Goal: Task Accomplishment & Management: Manage account settings

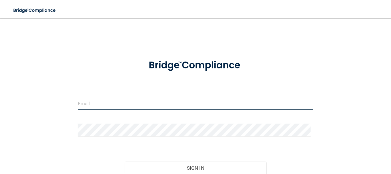
click at [148, 102] on input "email" at bounding box center [195, 103] width 235 height 13
type input "[EMAIL_ADDRESS][DOMAIN_NAME]"
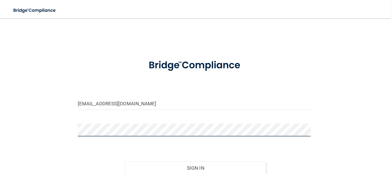
click at [125, 161] on button "Sign In" at bounding box center [195, 167] width 141 height 13
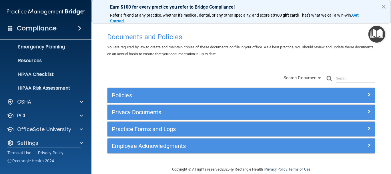
scroll to position [63, 0]
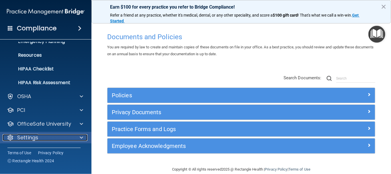
click at [30, 136] on p "Settings" at bounding box center [27, 137] width 21 height 7
click at [9, 136] on div at bounding box center [10, 137] width 7 height 7
click at [81, 137] on span at bounding box center [81, 137] width 3 height 7
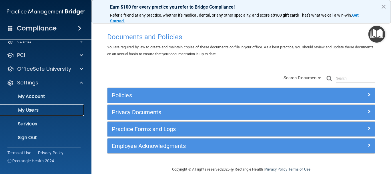
click at [31, 110] on p "My Users" at bounding box center [43, 110] width 78 height 6
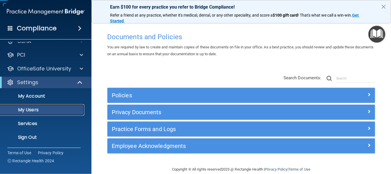
scroll to position [22, 0]
select select "20"
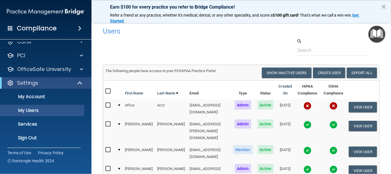
click at [105, 122] on input "checkbox" at bounding box center [108, 124] width 7 height 5
checkbox input "true"
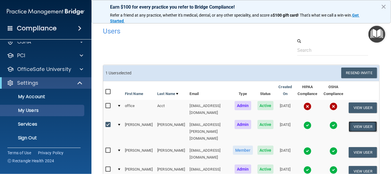
click at [362, 123] on button "View User" at bounding box center [362, 126] width 28 height 11
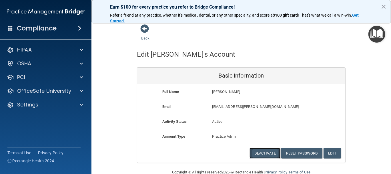
click at [264, 152] on button "Deactivate" at bounding box center [264, 153] width 31 height 11
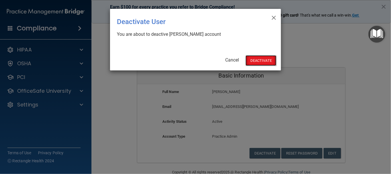
click at [260, 63] on button "Deactivate" at bounding box center [260, 60] width 31 height 11
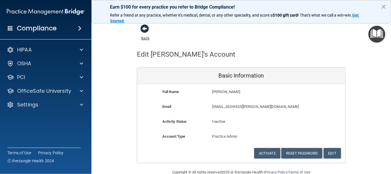
click at [142, 27] on span at bounding box center [144, 28] width 9 height 9
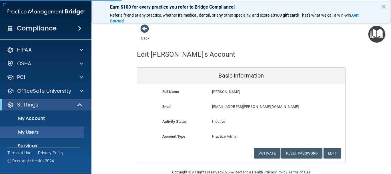
select select "20"
